Goal: Task Accomplishment & Management: Manage account settings

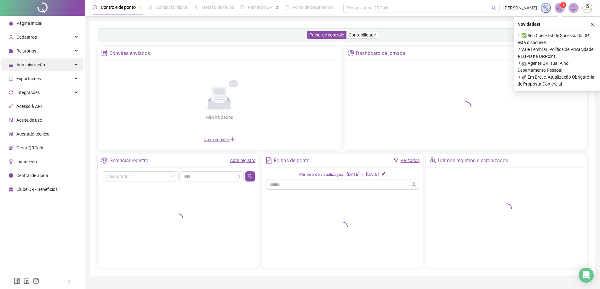
click at [29, 68] on span "Administração" at bounding box center [27, 65] width 36 height 13
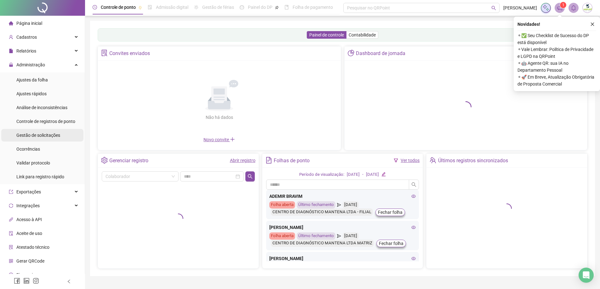
click at [43, 136] on span "Gestão de solicitações" at bounding box center [38, 135] width 44 height 5
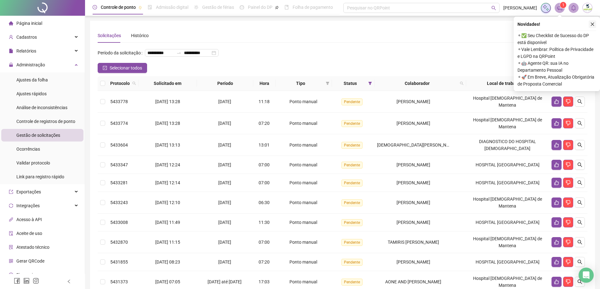
click at [594, 23] on icon "close" at bounding box center [592, 24] width 4 height 4
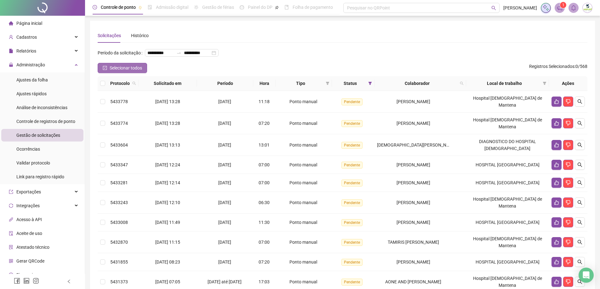
click at [123, 71] on span "Selecionar todos" at bounding box center [126, 68] width 32 height 7
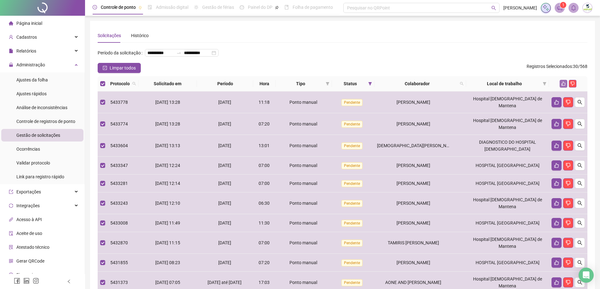
click at [561, 88] on button "button" at bounding box center [564, 84] width 8 height 8
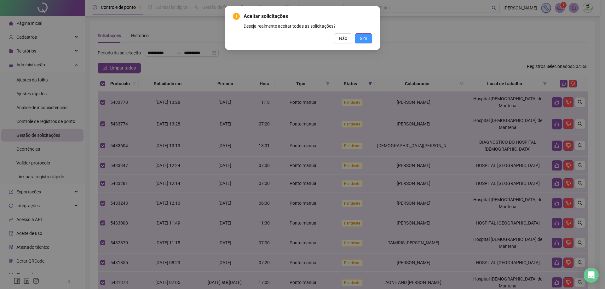
click at [364, 39] on span "Sim" at bounding box center [363, 38] width 7 height 7
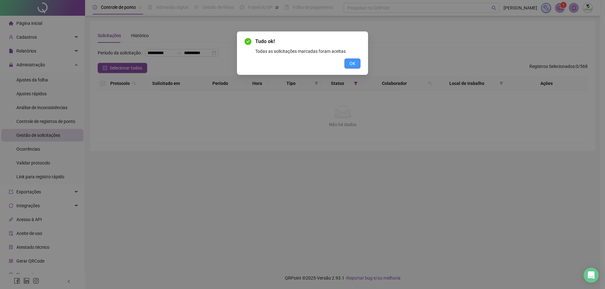
click at [352, 66] on span "OK" at bounding box center [352, 63] width 6 height 7
